Goal: Information Seeking & Learning: Learn about a topic

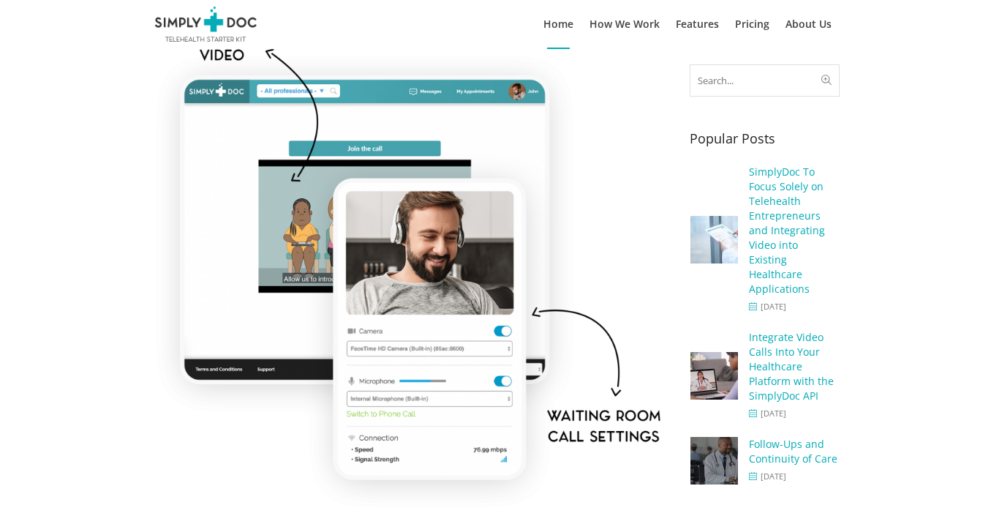
scroll to position [146, 0]
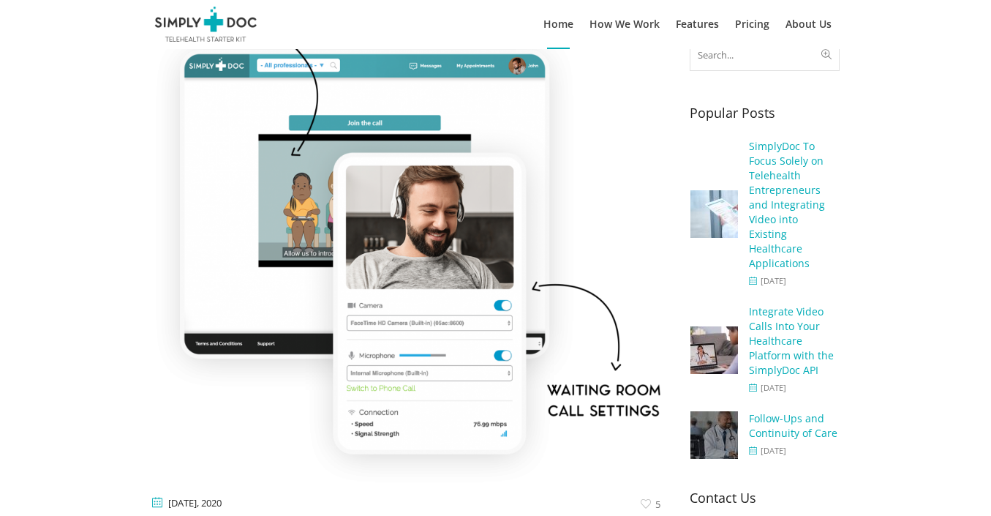
click at [613, 164] on img at bounding box center [406, 244] width 509 height 483
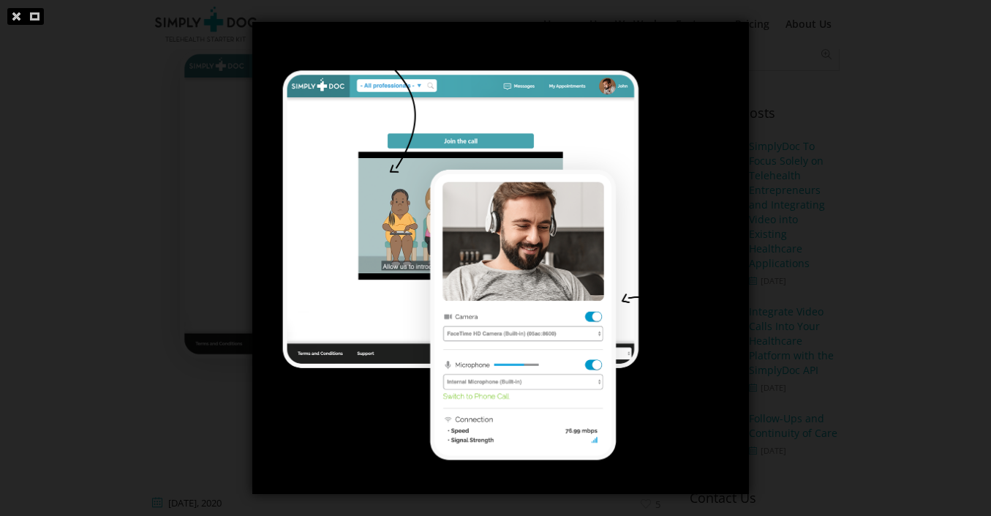
click at [57, 143] on div at bounding box center [495, 258] width 991 height 516
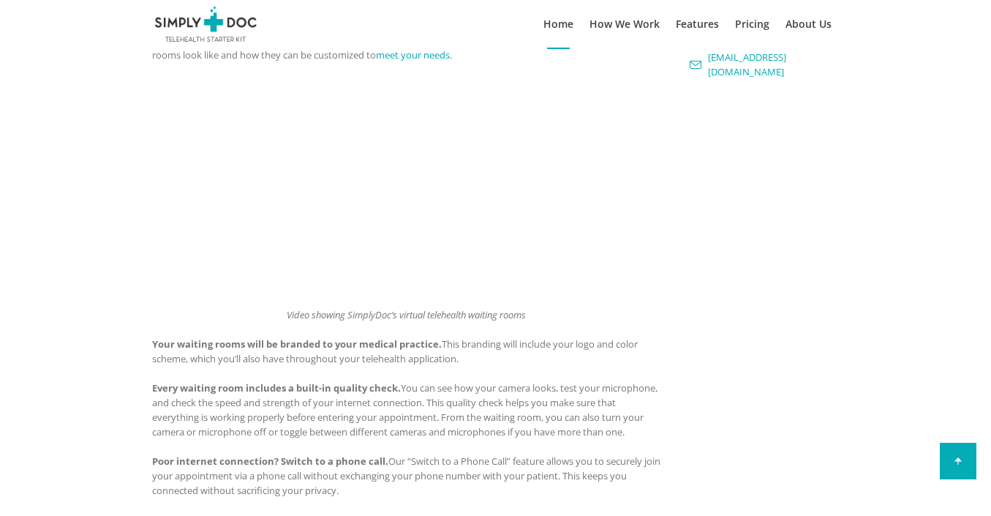
scroll to position [732, 0]
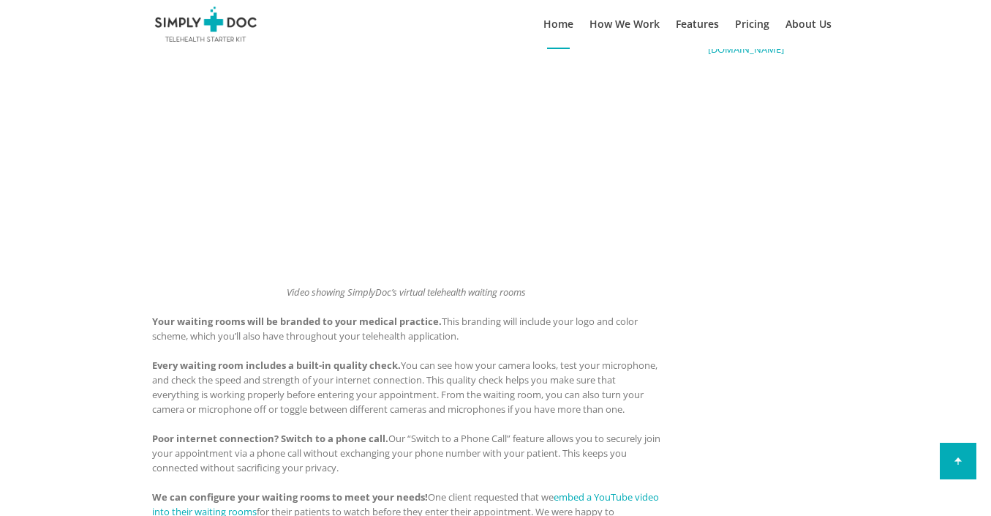
click at [737, 163] on div "[DATE] [DATE] 5 Virtual Waiting Rooms SimplyDoc’s telehealth platforms include …" at bounding box center [496, 271] width 717 height 1795
click at [67, 143] on div "[DATE] [DATE] 5 Virtual Waiting Rooms SimplyDoc’s telehealth platforms include …" at bounding box center [495, 271] width 991 height 1795
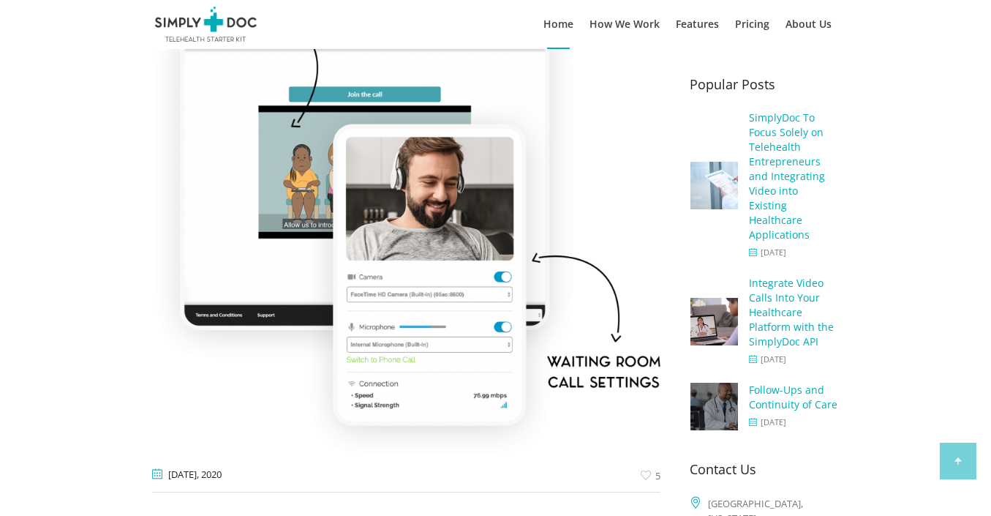
scroll to position [219, 0]
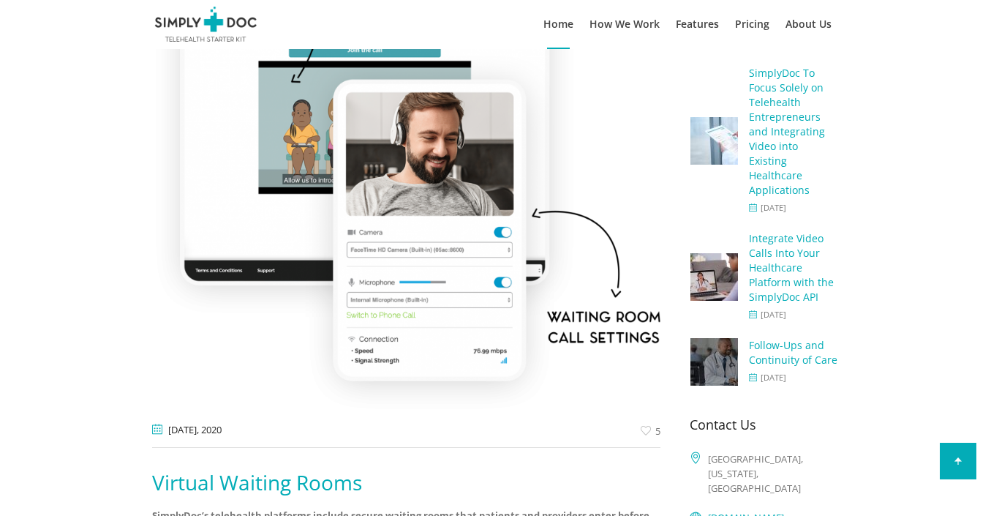
click at [402, 192] on img at bounding box center [406, 171] width 509 height 483
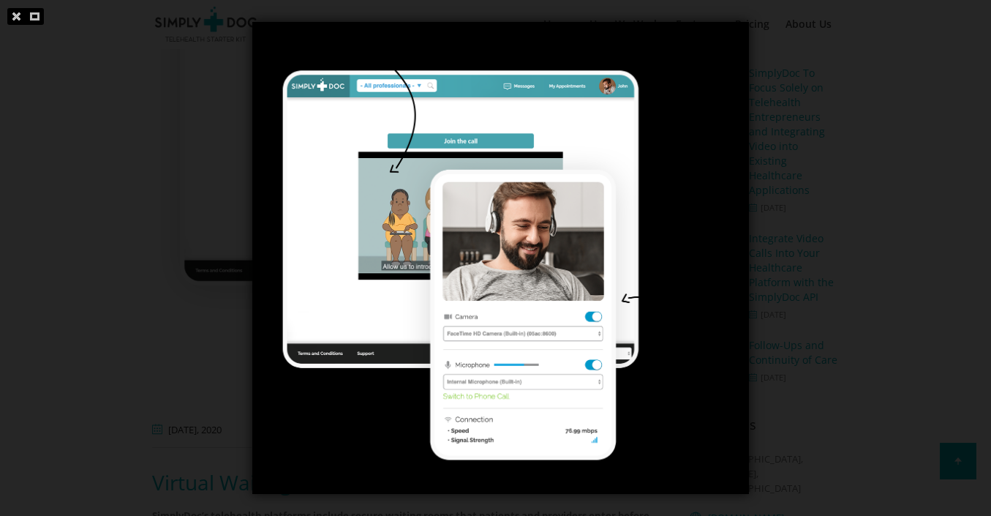
click at [18, 10] on link at bounding box center [16, 16] width 18 height 17
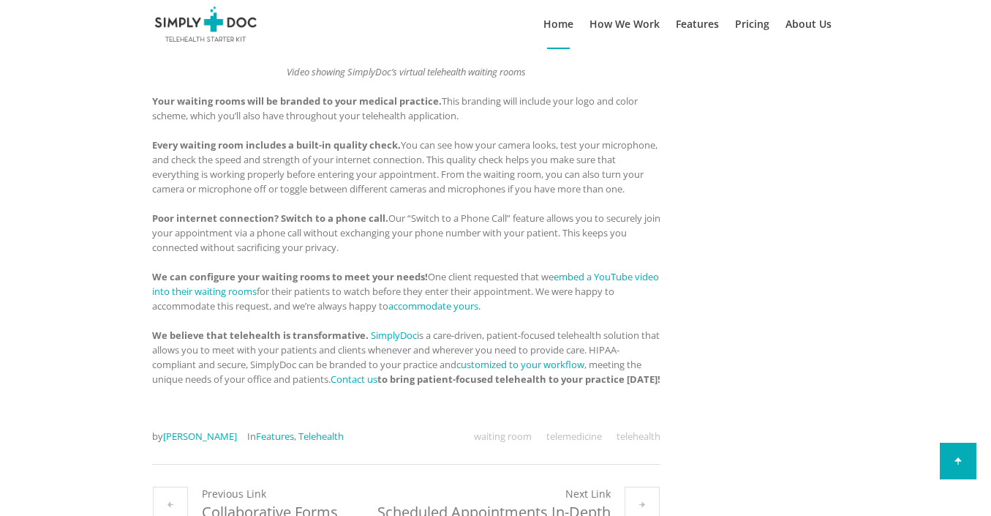
scroll to position [951, 0]
click at [538, 127] on p "Your waiting rooms will be branded to your medical practice. This branding will…" at bounding box center [406, 116] width 509 height 44
drag, startPoint x: 153, startPoint y: 292, endPoint x: 257, endPoint y: 294, distance: 103.9
click at [257, 284] on strong "We can configure your waiting rooms to meet your needs!" at bounding box center [290, 277] width 276 height 13
click at [74, 302] on div "[DATE] [DATE] 5 Virtual Waiting Rooms SimplyDoc’s telehealth platforms include …" at bounding box center [495, 51] width 991 height 1795
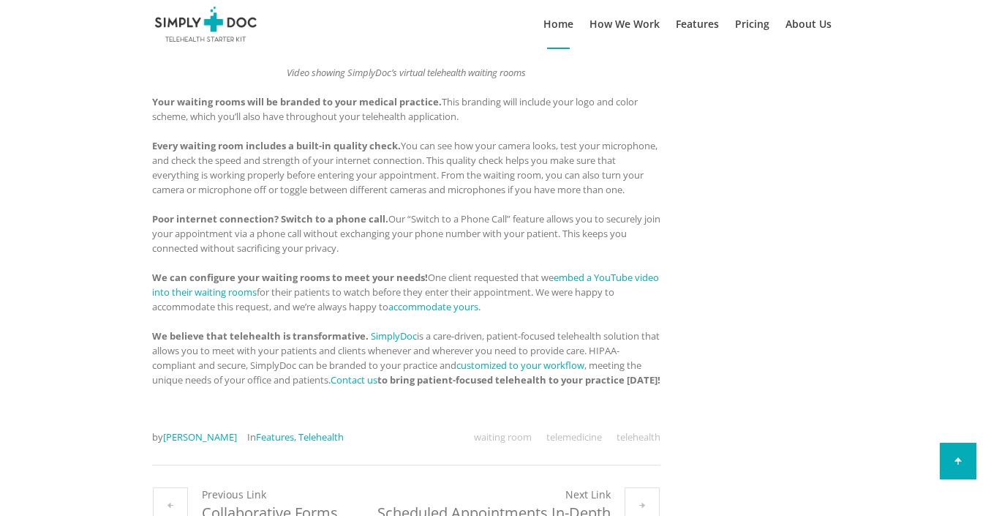
click at [73, 55] on div "[DATE] [DATE] 5 Virtual Waiting Rooms SimplyDoc’s telehealth platforms include …" at bounding box center [495, 51] width 991 height 1795
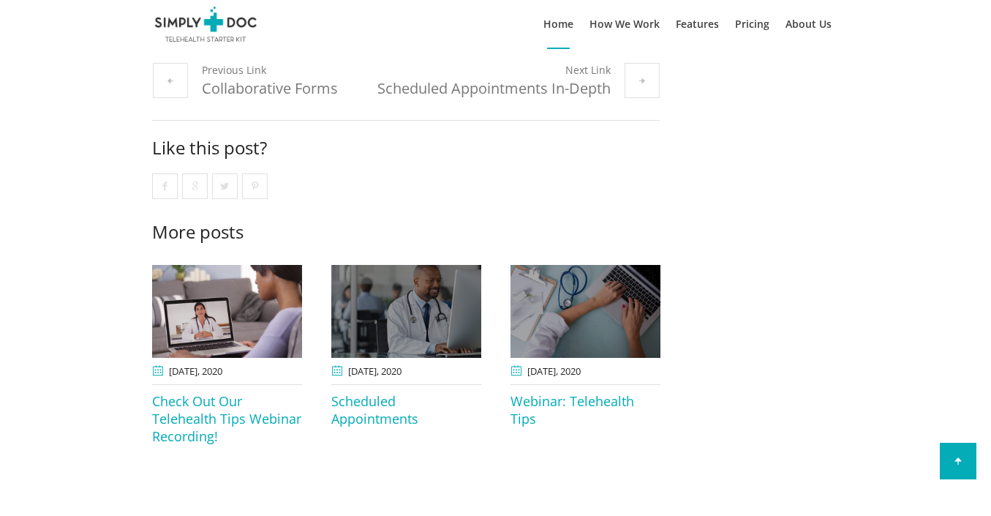
scroll to position [1390, 0]
